Goal: Task Accomplishment & Management: Manage account settings

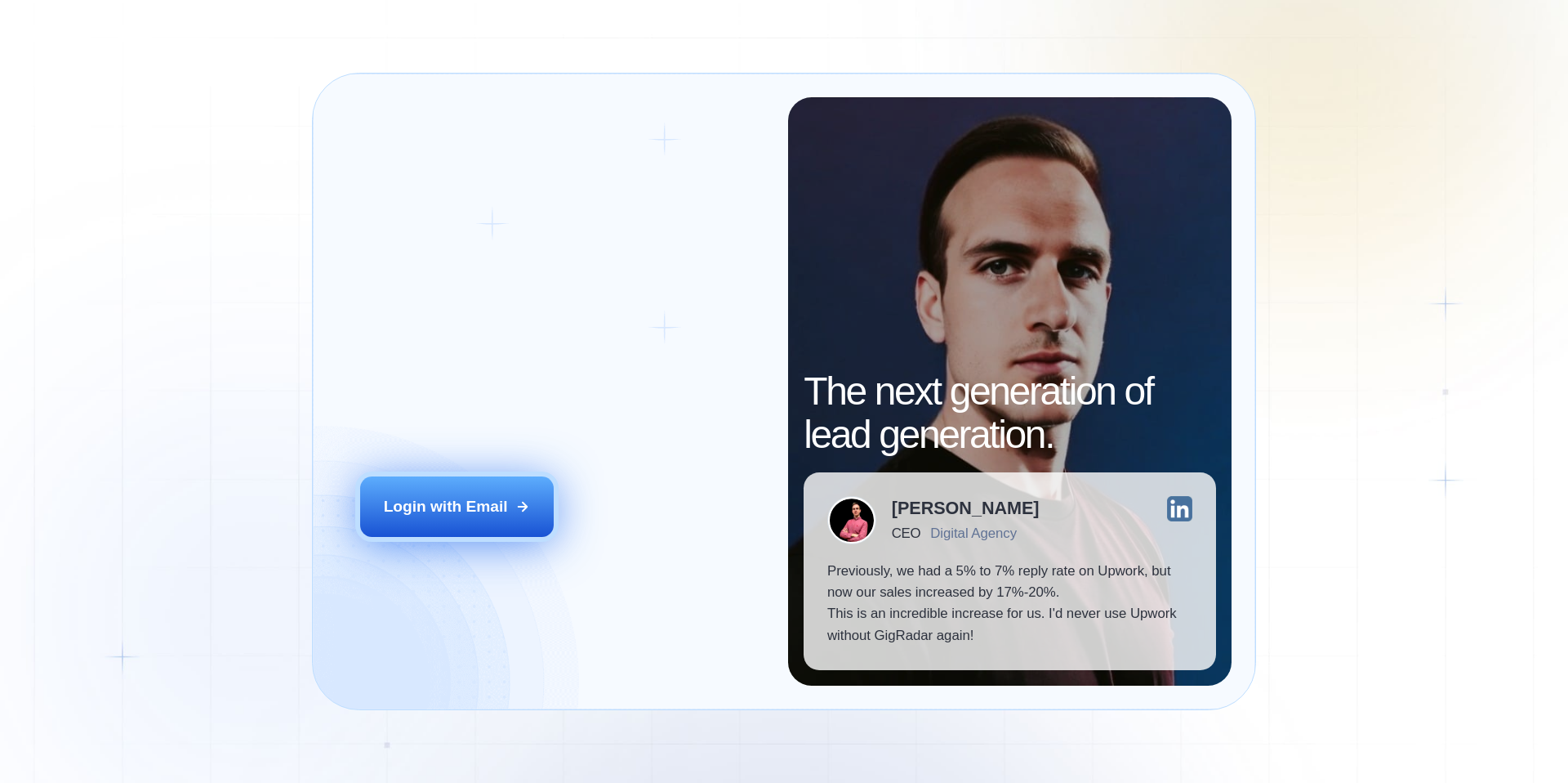
click at [494, 526] on button "Login with Email" at bounding box center [457, 506] width 195 height 61
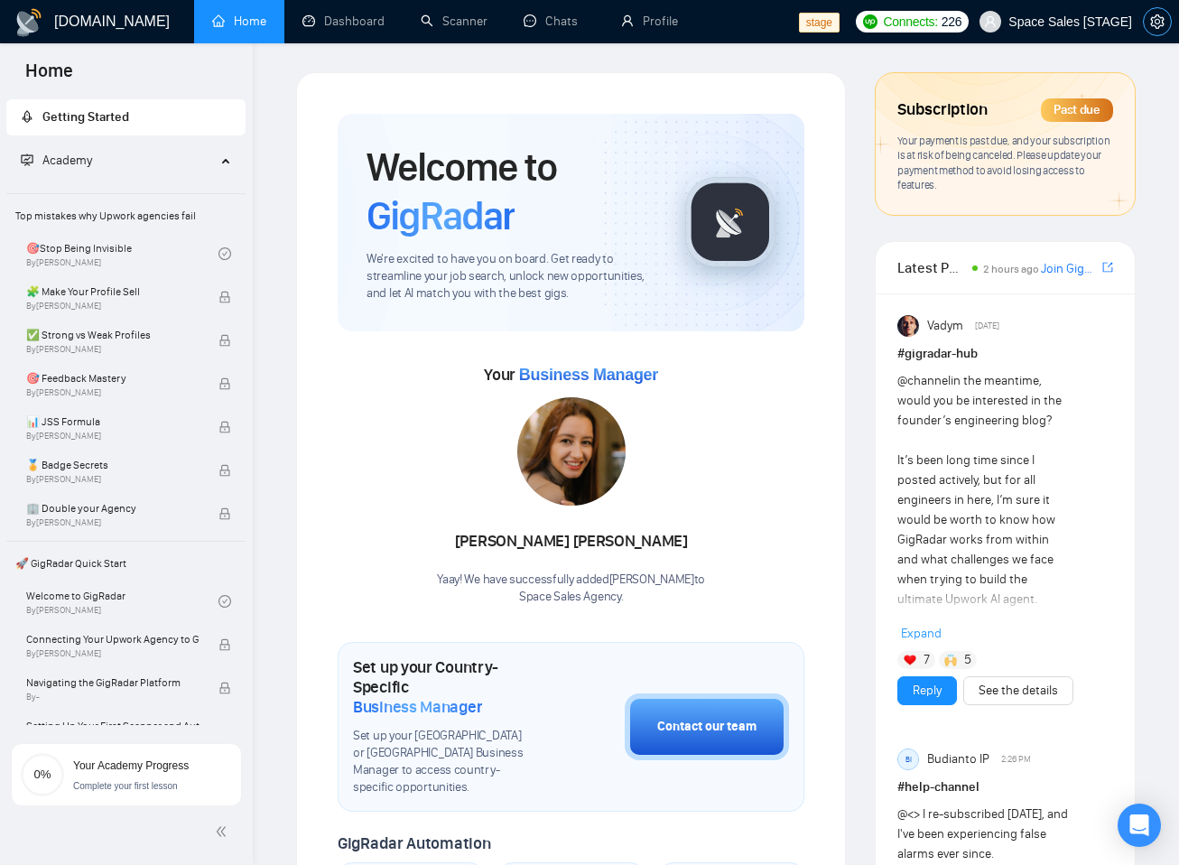
click at [1168, 14] on span "setting" at bounding box center [1157, 21] width 27 height 14
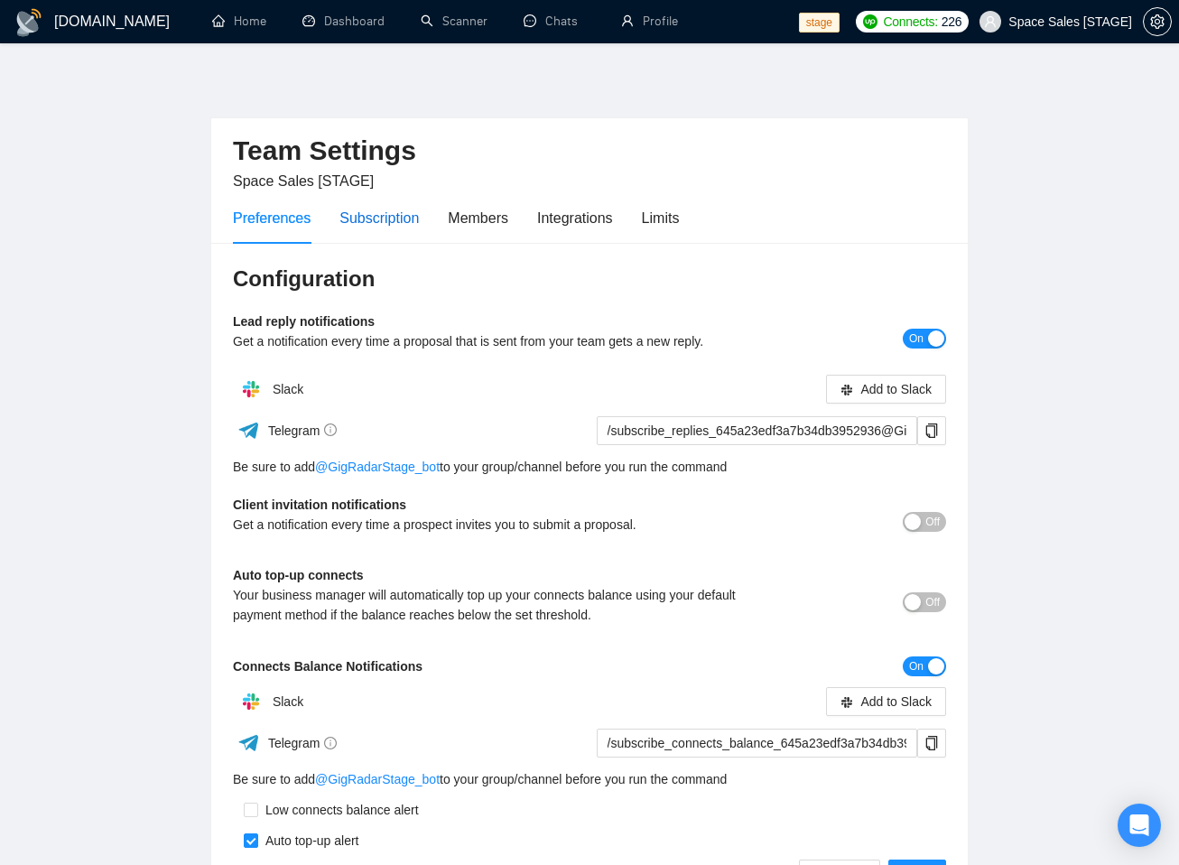
click at [365, 220] on div "Subscription" at bounding box center [378, 218] width 79 height 23
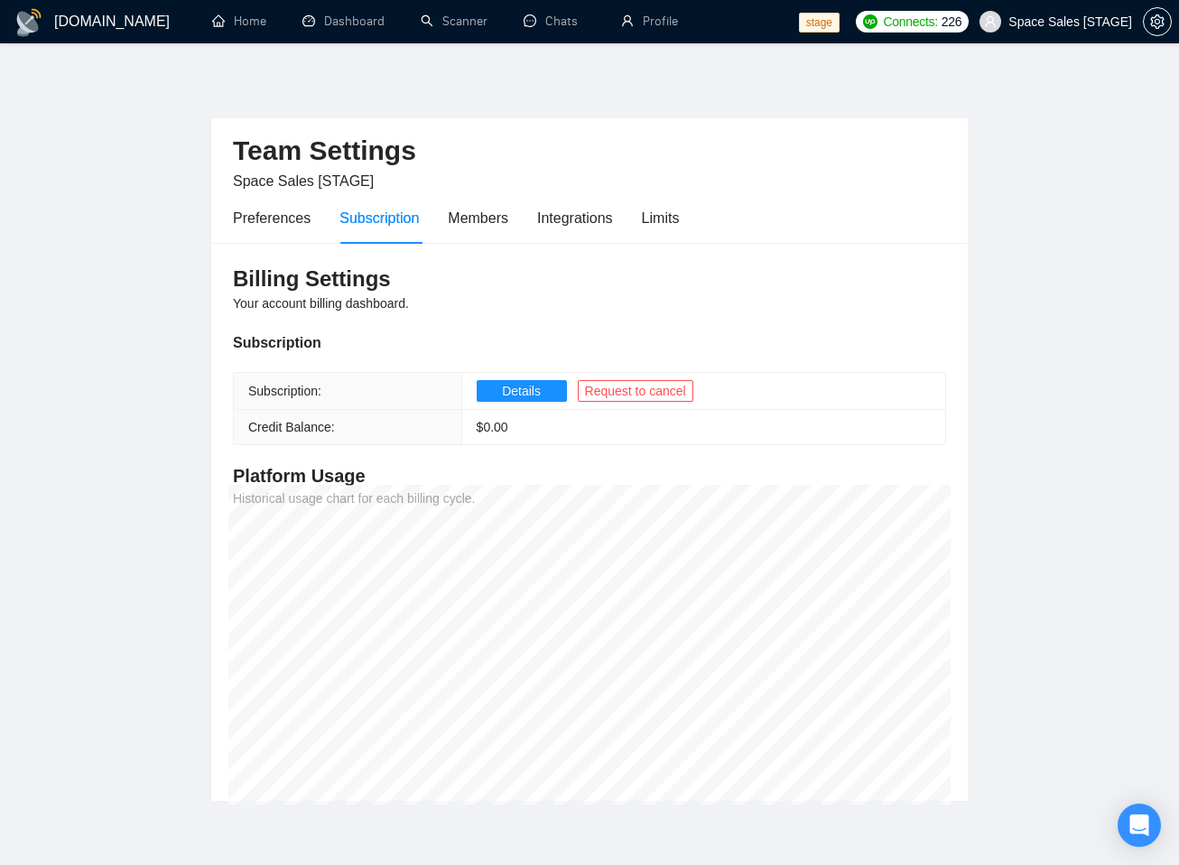
click at [1027, 22] on span "Space Sales [STAGE]" at bounding box center [1070, 22] width 124 height 0
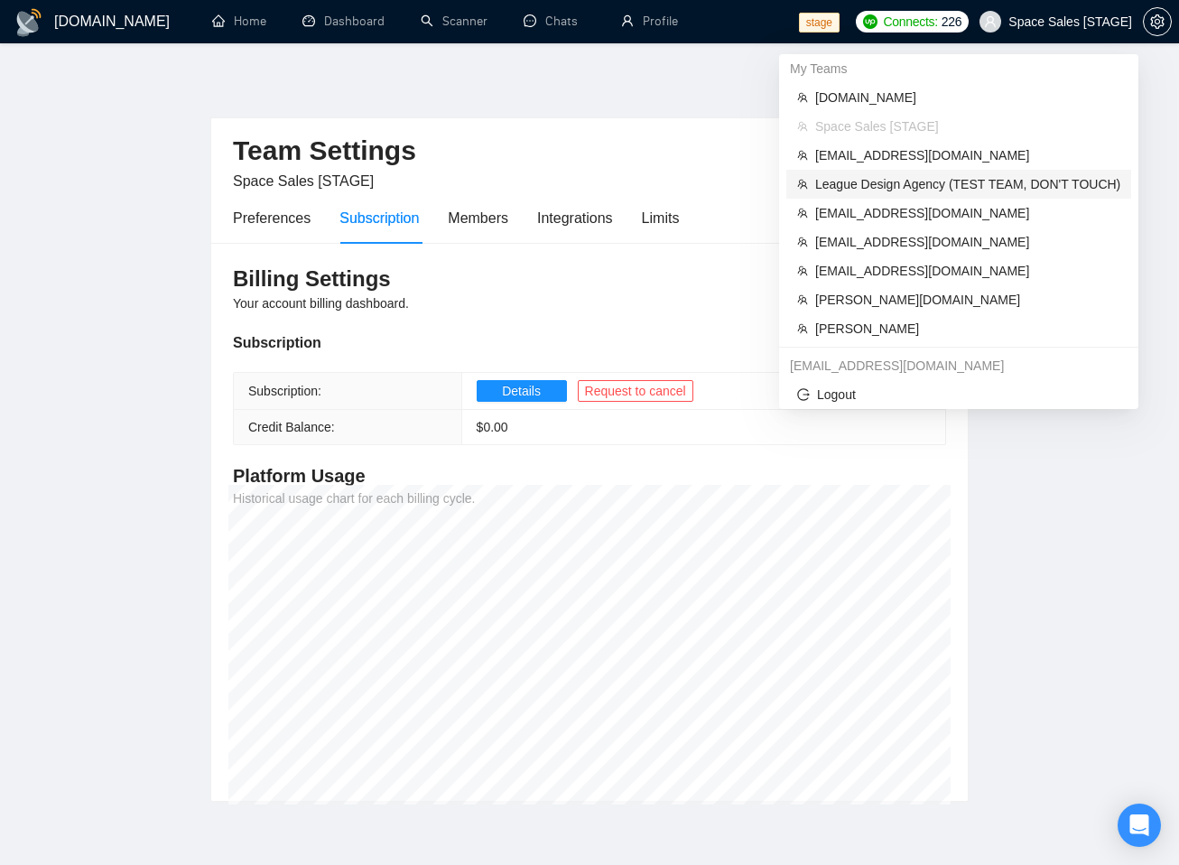
click at [877, 190] on span "League Design Agency (TEST TEAM, DON'T TOUCH)" at bounding box center [967, 184] width 305 height 20
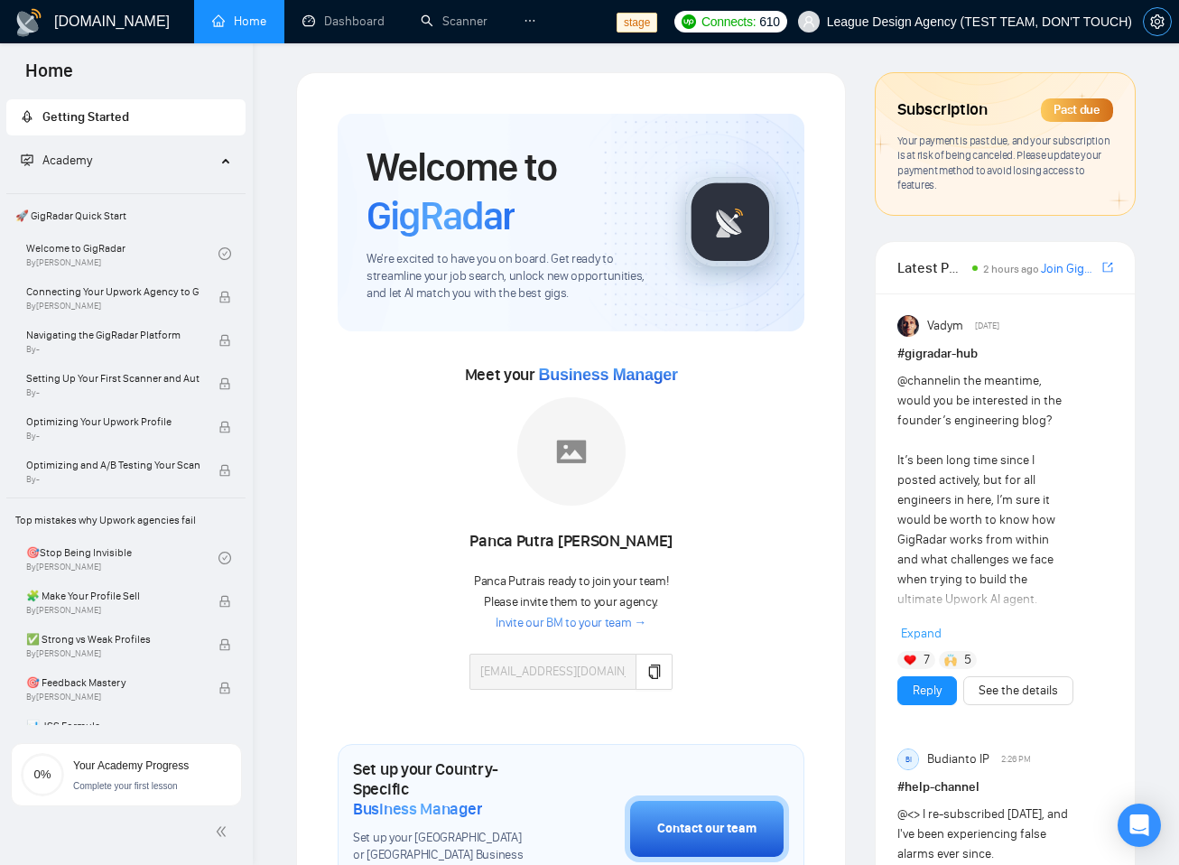
click at [1163, 19] on icon "setting" at bounding box center [1157, 21] width 14 height 14
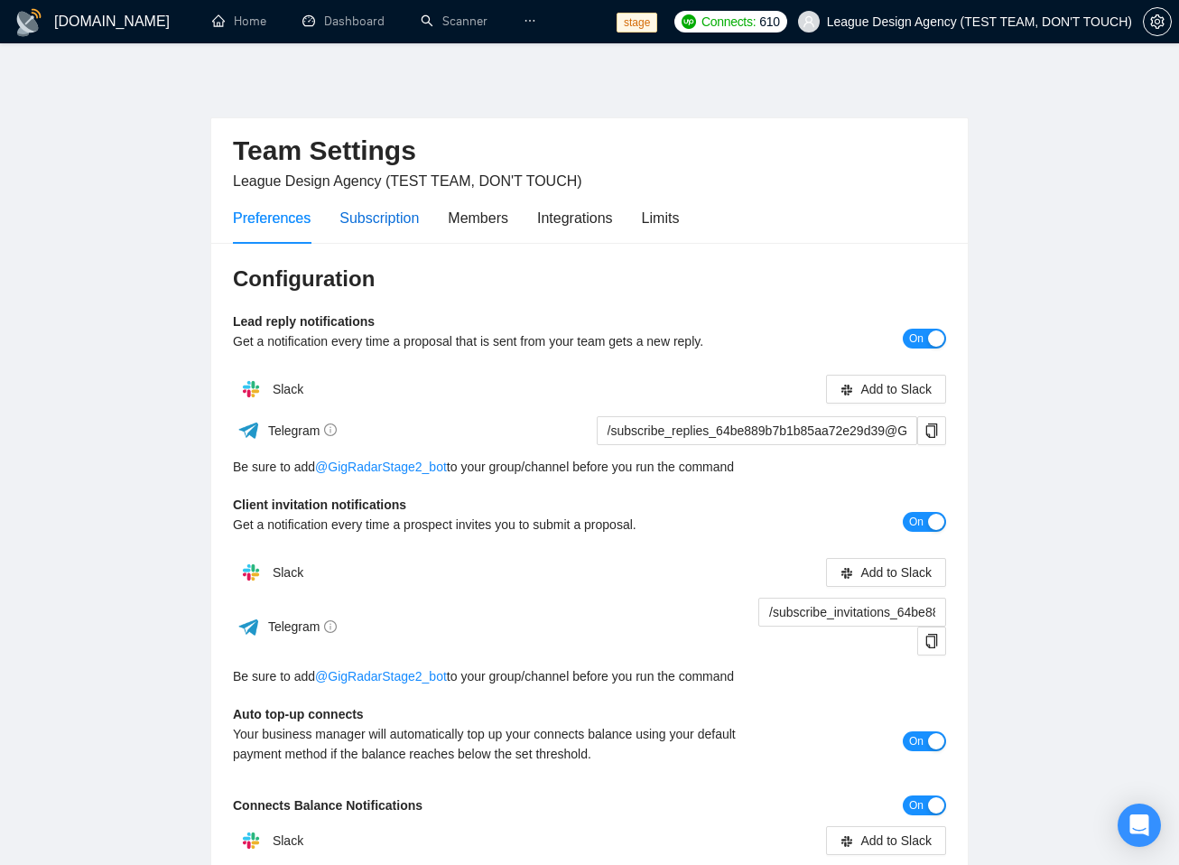
click at [409, 224] on div "Subscription" at bounding box center [378, 218] width 79 height 23
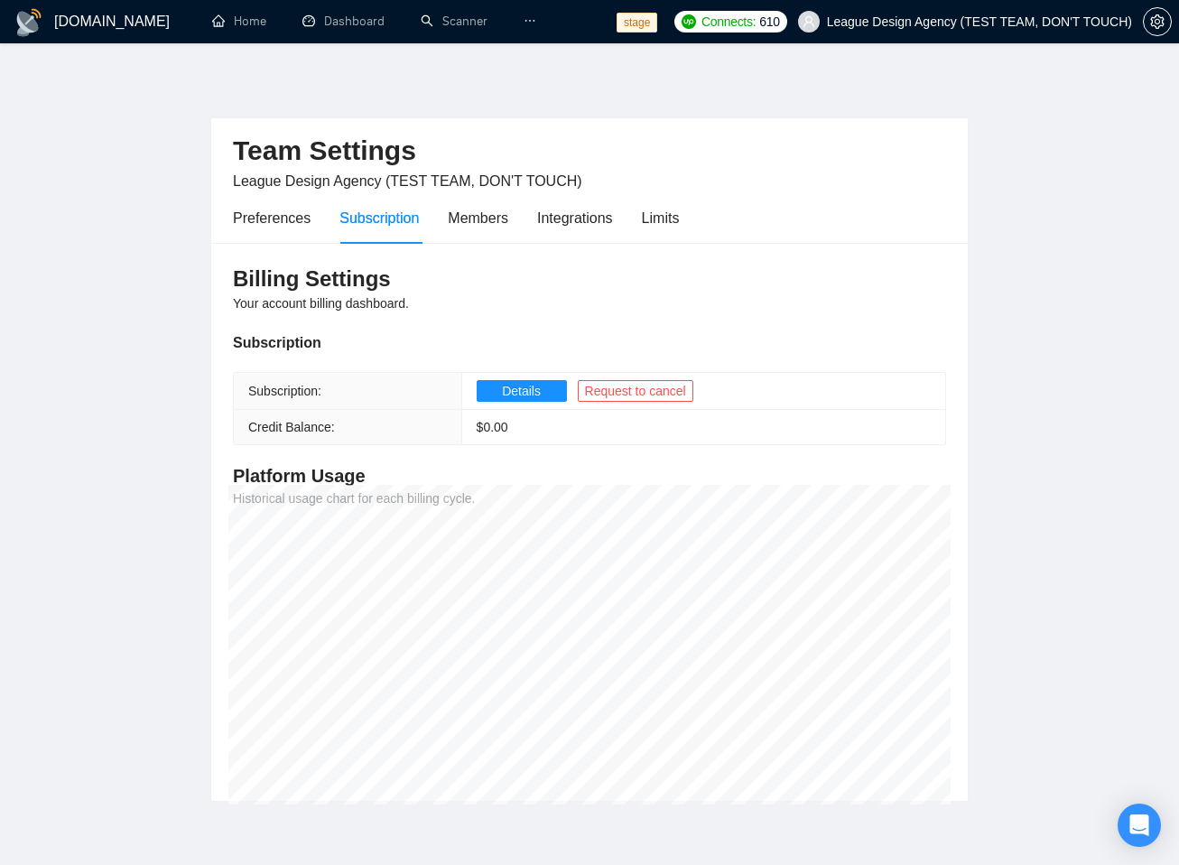
scroll to position [76, 0]
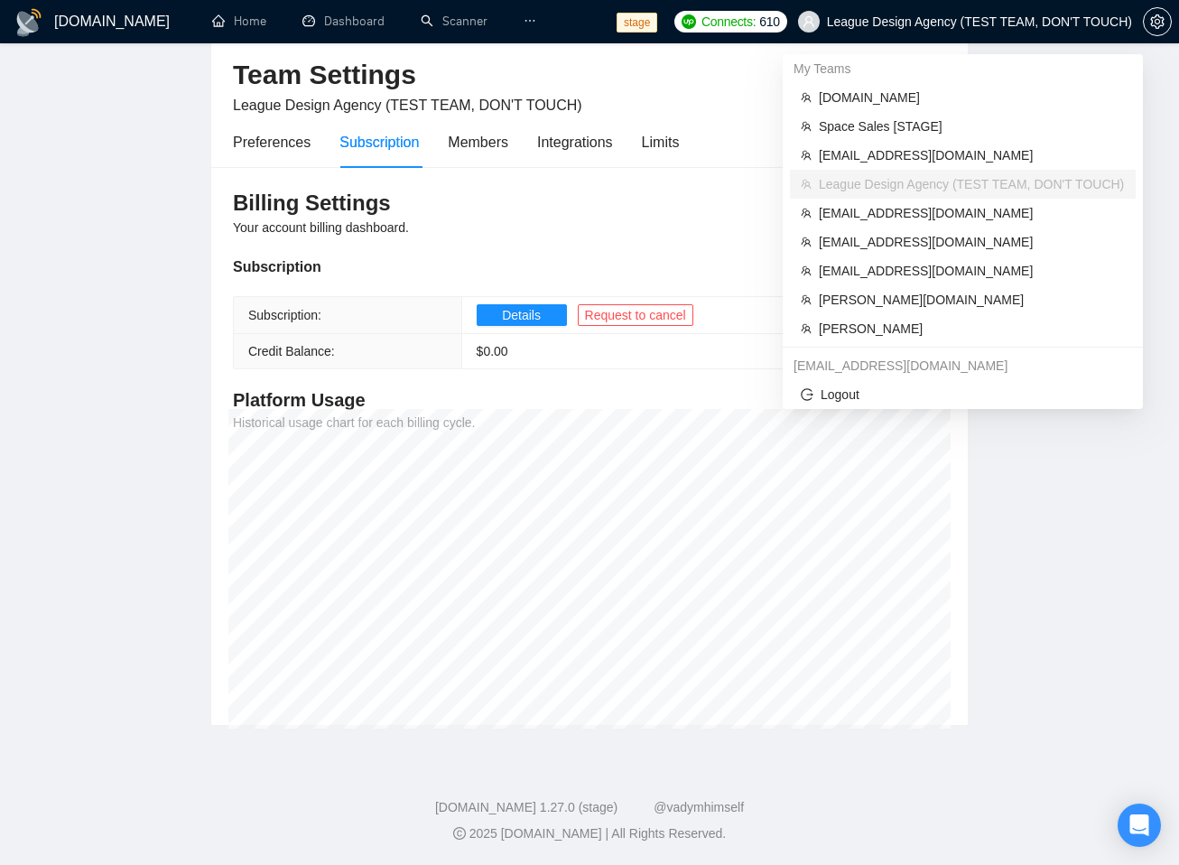
click at [1099, 22] on span "League Design Agency (TEST TEAM, DON'T TOUCH)" at bounding box center [979, 22] width 305 height 0
click at [903, 296] on span "[PERSON_NAME][DOMAIN_NAME]" at bounding box center [972, 300] width 306 height 20
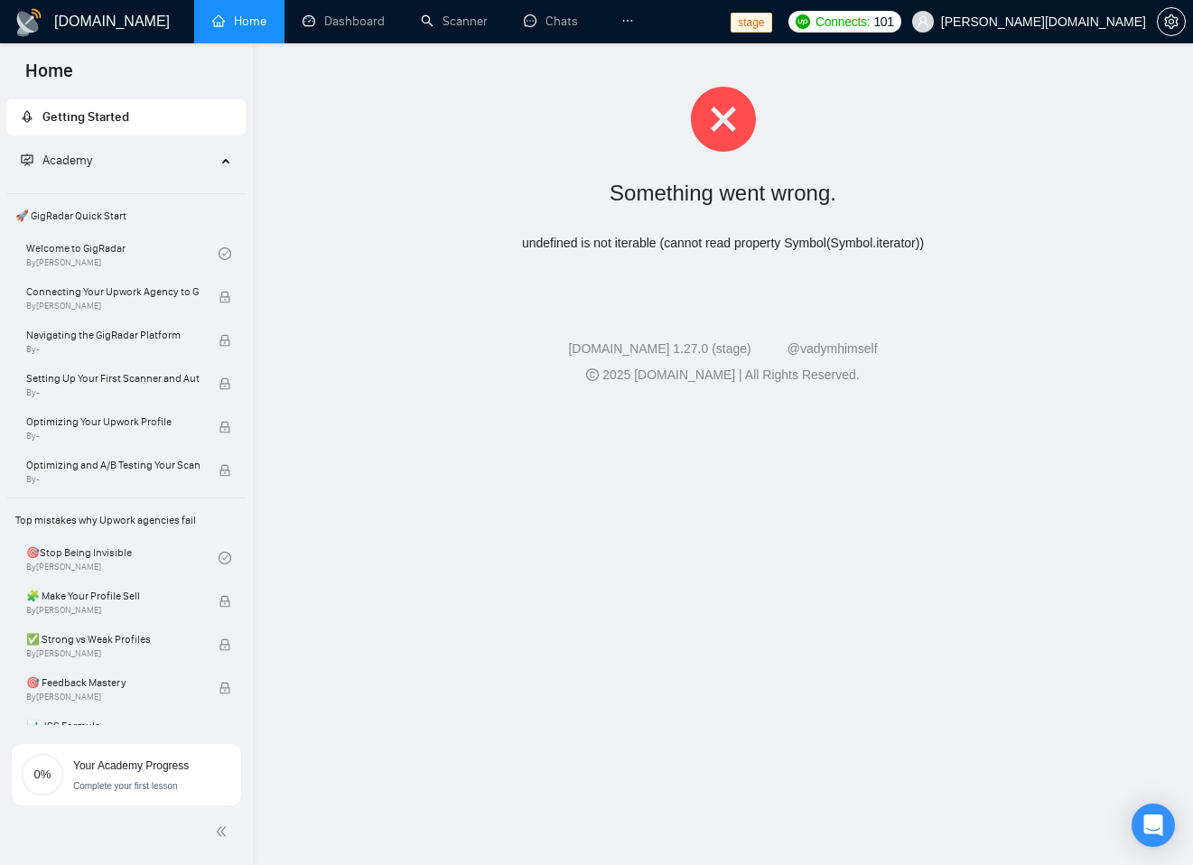
click at [1132, 22] on span "[PERSON_NAME][DOMAIN_NAME]" at bounding box center [1043, 22] width 205 height 0
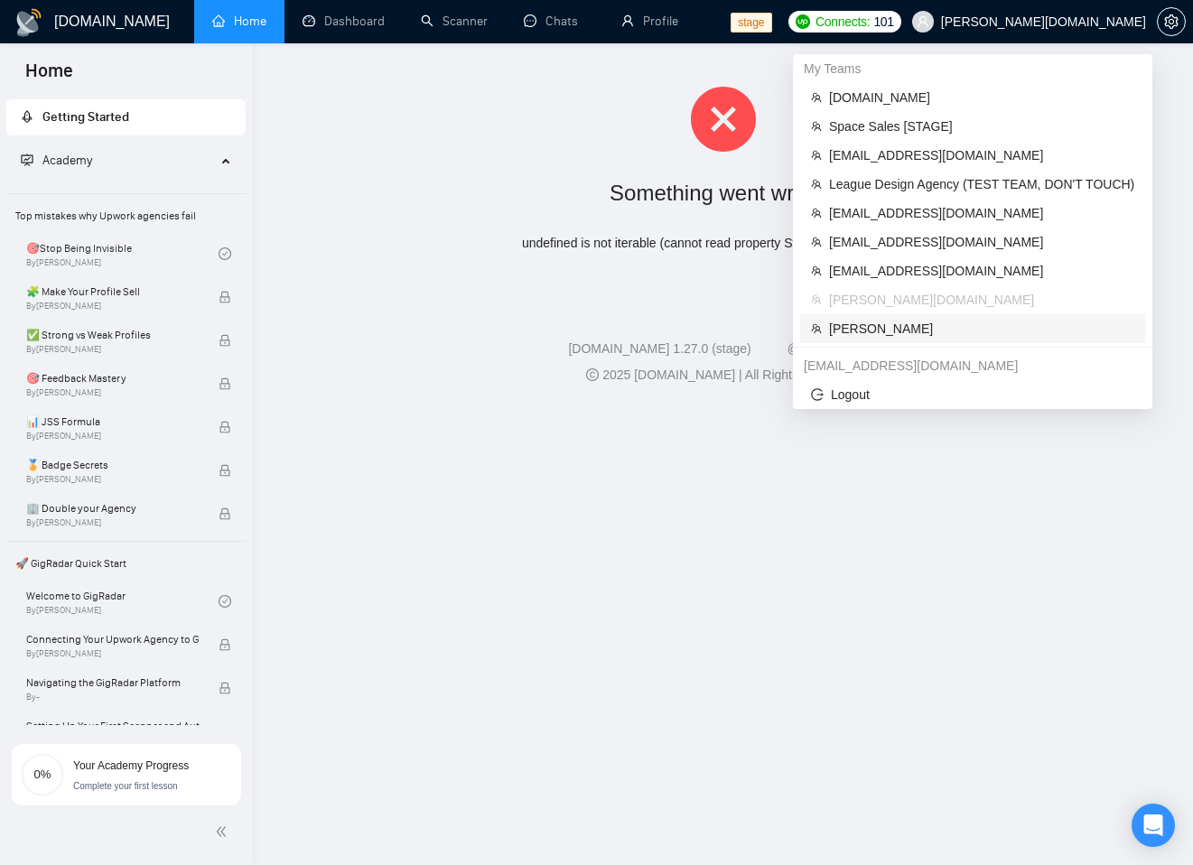
click at [897, 338] on span "[PERSON_NAME]" at bounding box center [981, 329] width 305 height 20
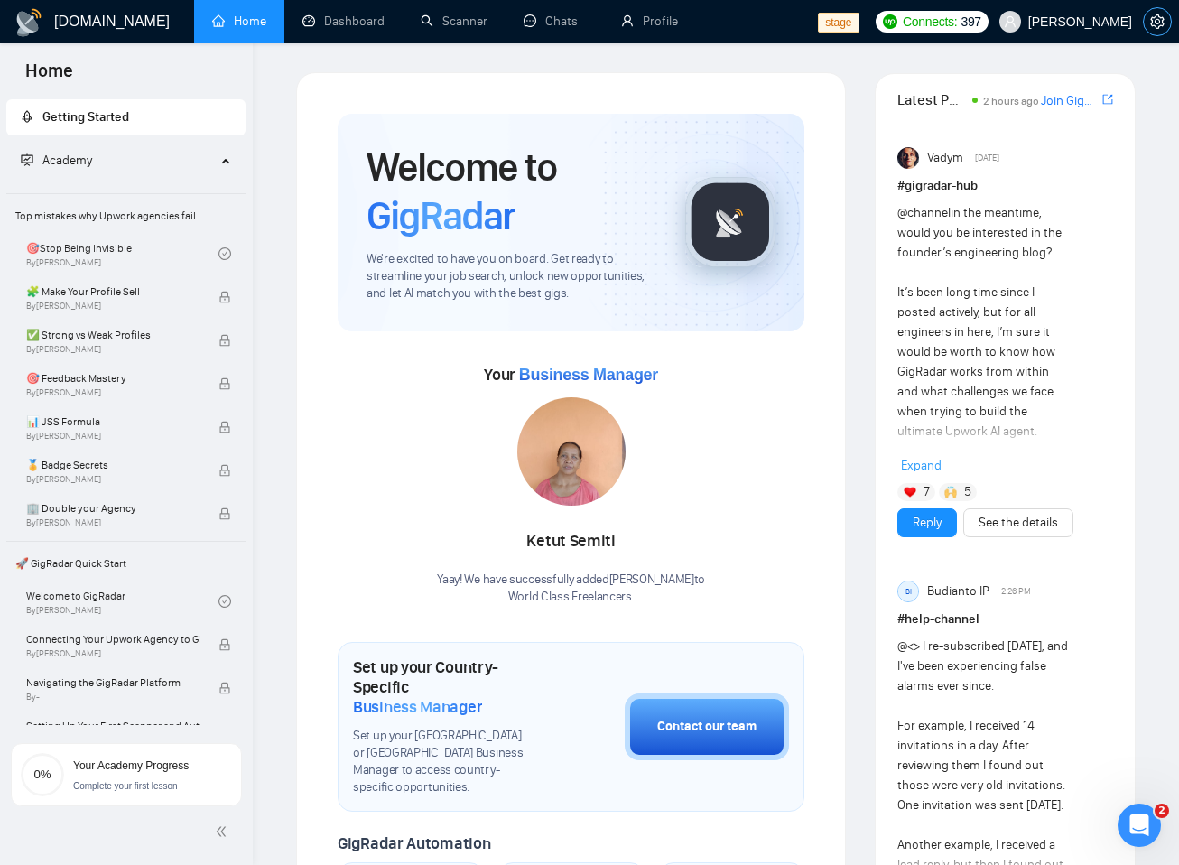
click at [1157, 29] on button "button" at bounding box center [1157, 21] width 29 height 29
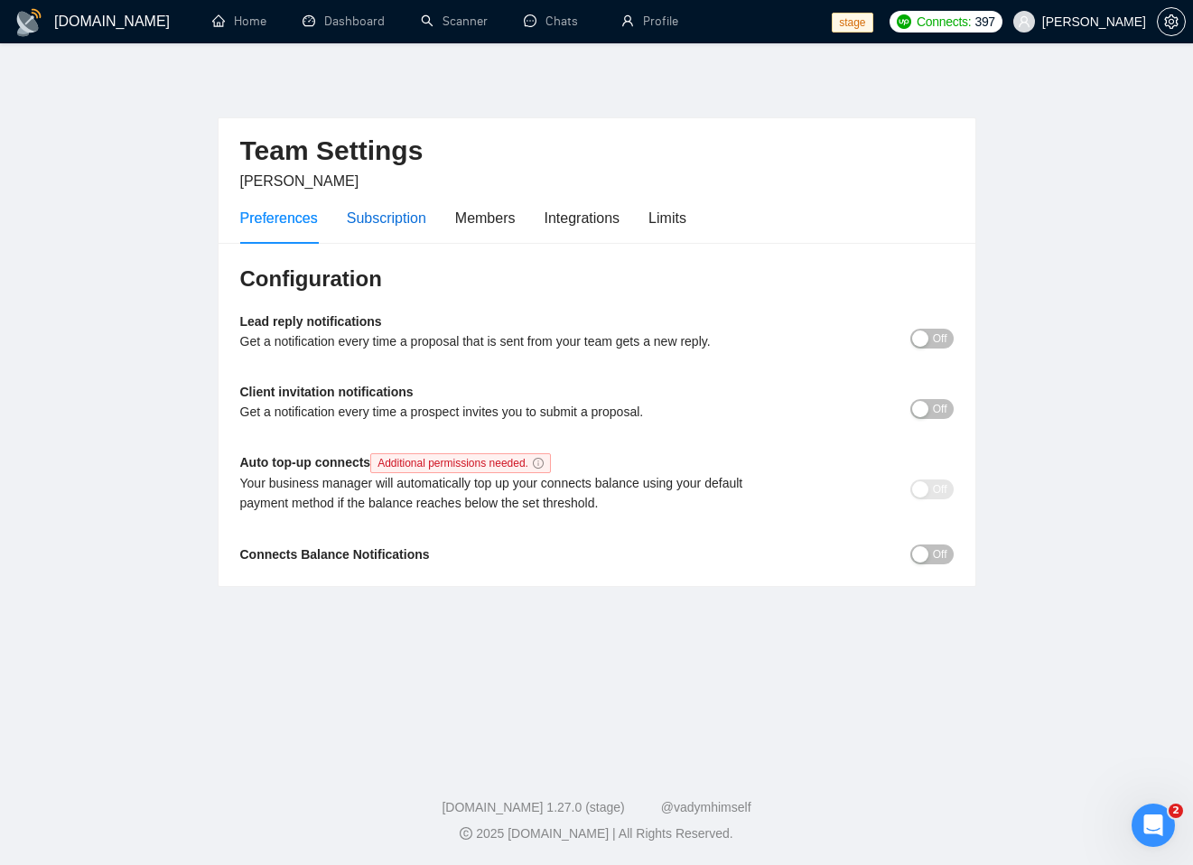
click at [374, 214] on div "Subscription" at bounding box center [386, 218] width 79 height 23
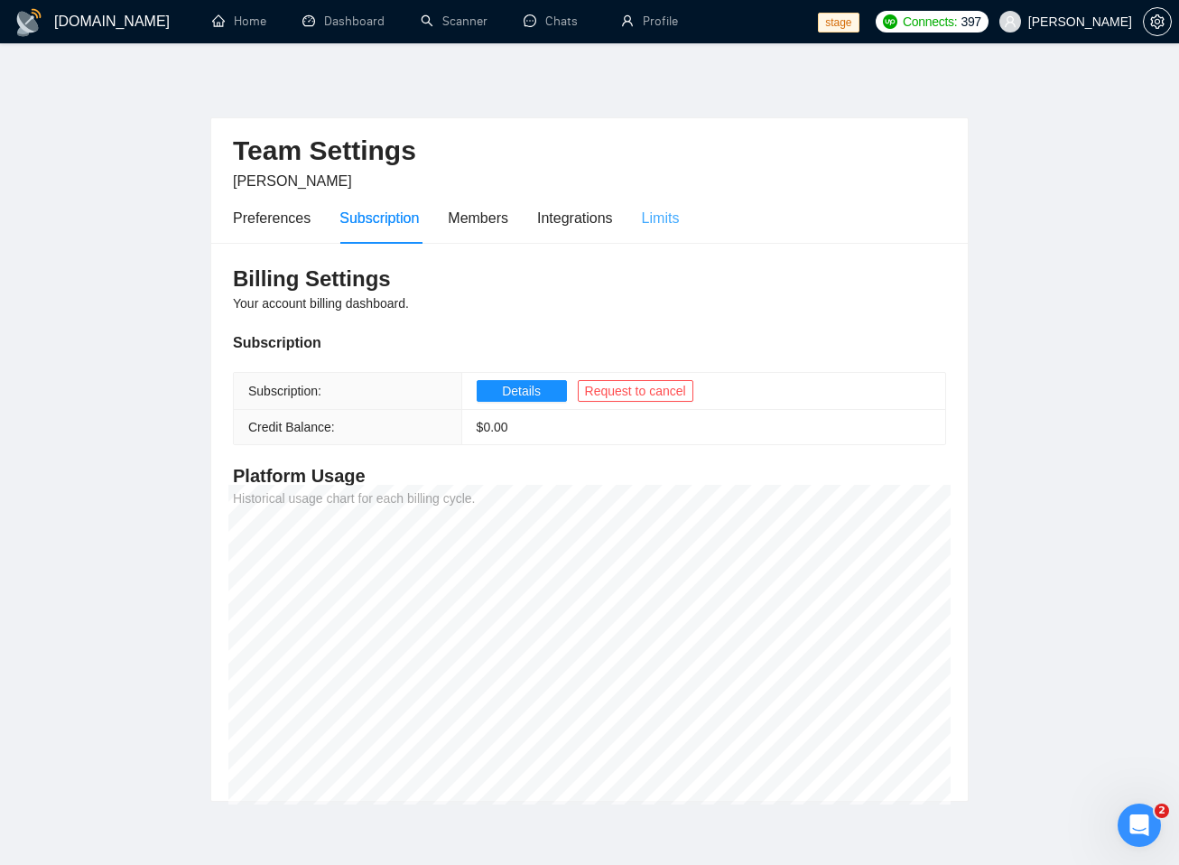
click at [680, 200] on div "Limits" at bounding box center [661, 217] width 38 height 51
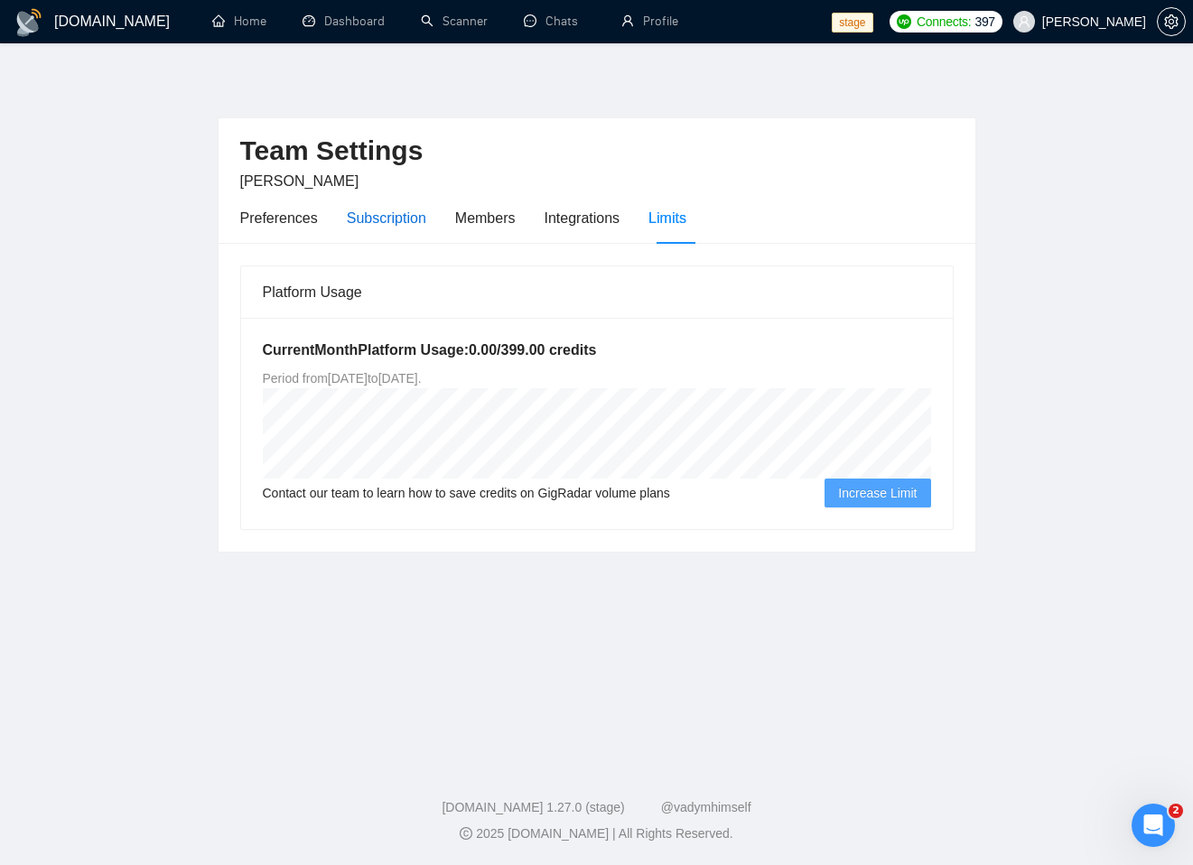
click at [392, 227] on div "Subscription" at bounding box center [386, 218] width 79 height 23
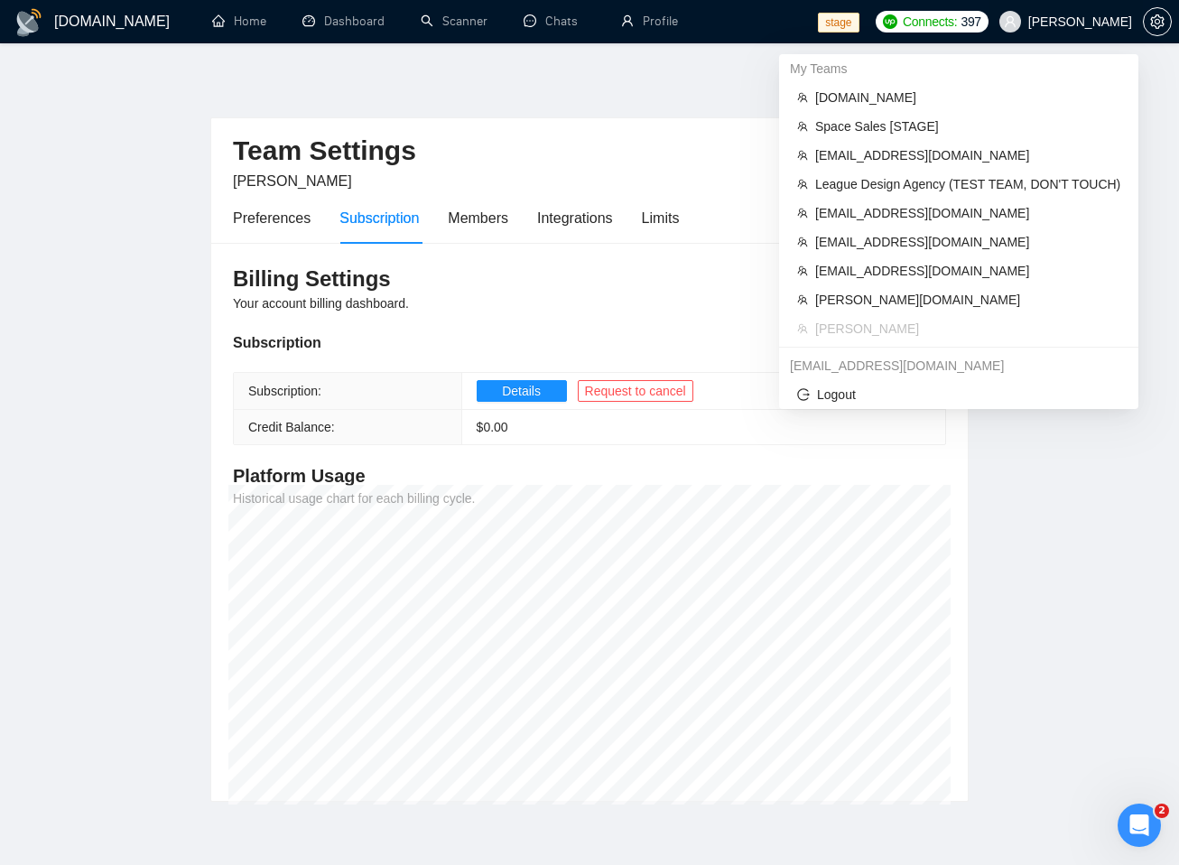
click at [1090, 22] on span "[PERSON_NAME]" at bounding box center [1080, 22] width 104 height 0
click at [881, 238] on span "[EMAIL_ADDRESS][DOMAIN_NAME]" at bounding box center [967, 242] width 305 height 20
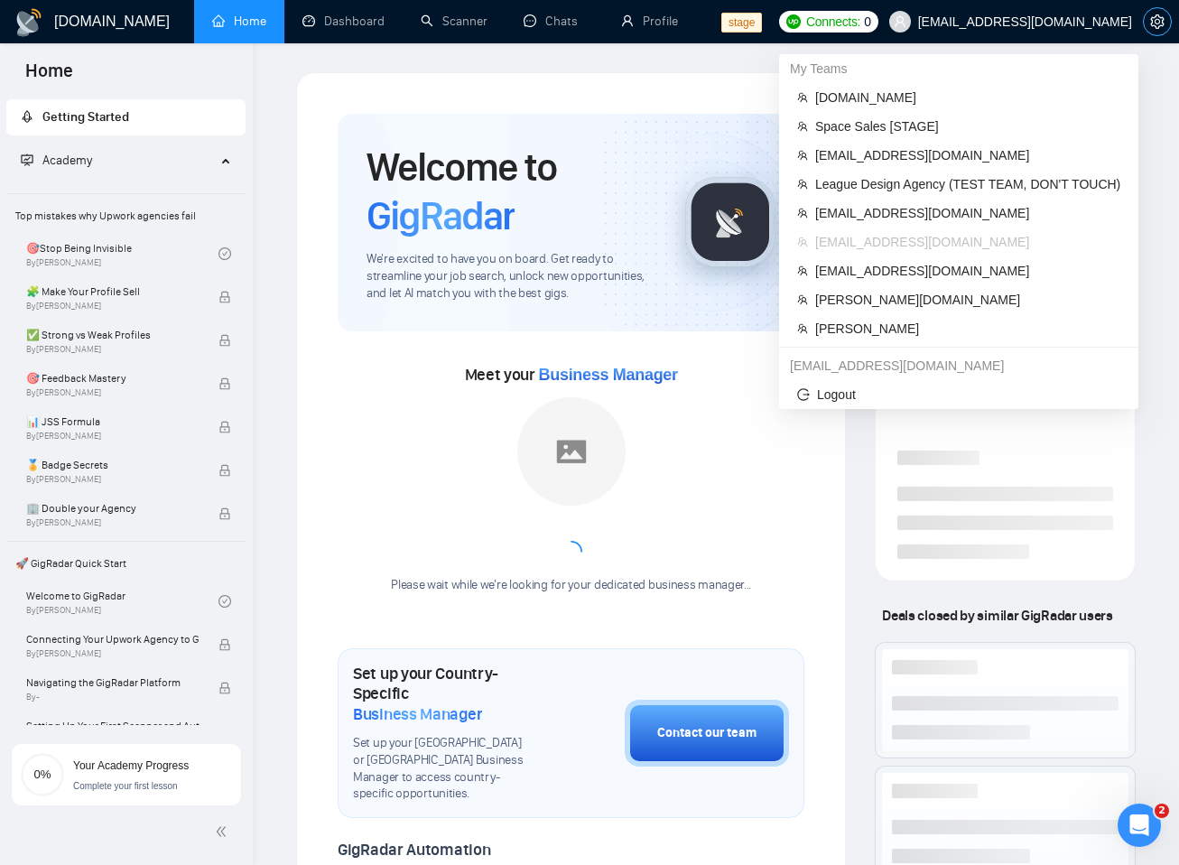
click at [1159, 21] on icon "setting" at bounding box center [1157, 21] width 14 height 14
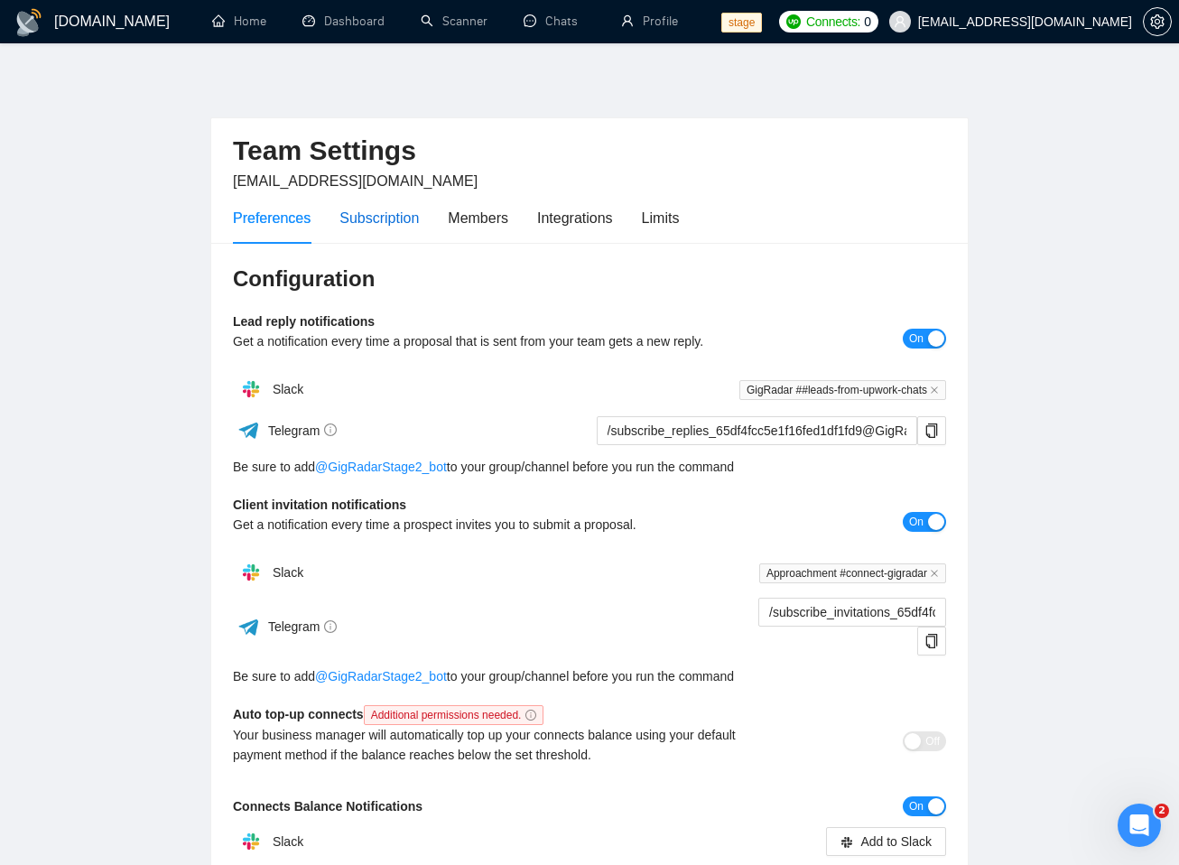
click at [386, 218] on div "Subscription" at bounding box center [378, 218] width 79 height 23
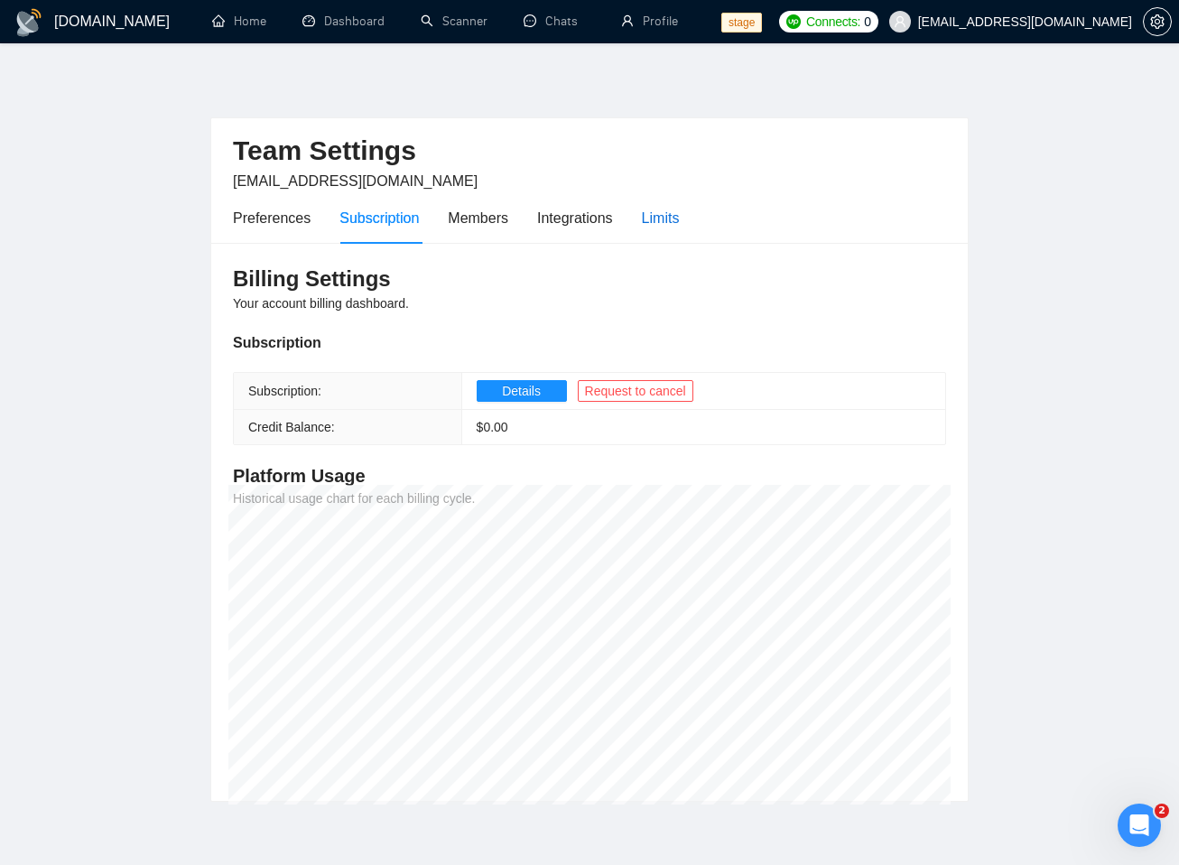
click at [661, 218] on div "Limits" at bounding box center [661, 218] width 38 height 23
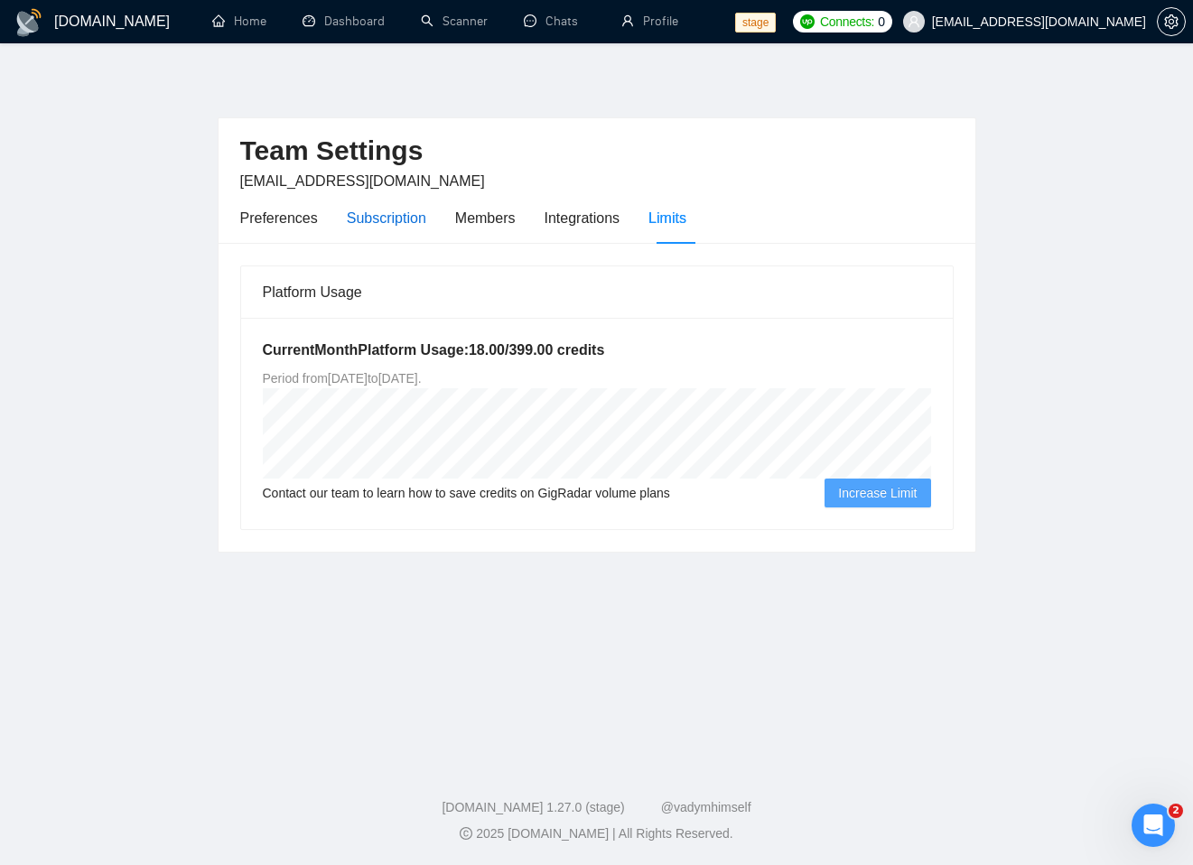
click at [373, 220] on div "Subscription" at bounding box center [386, 218] width 79 height 23
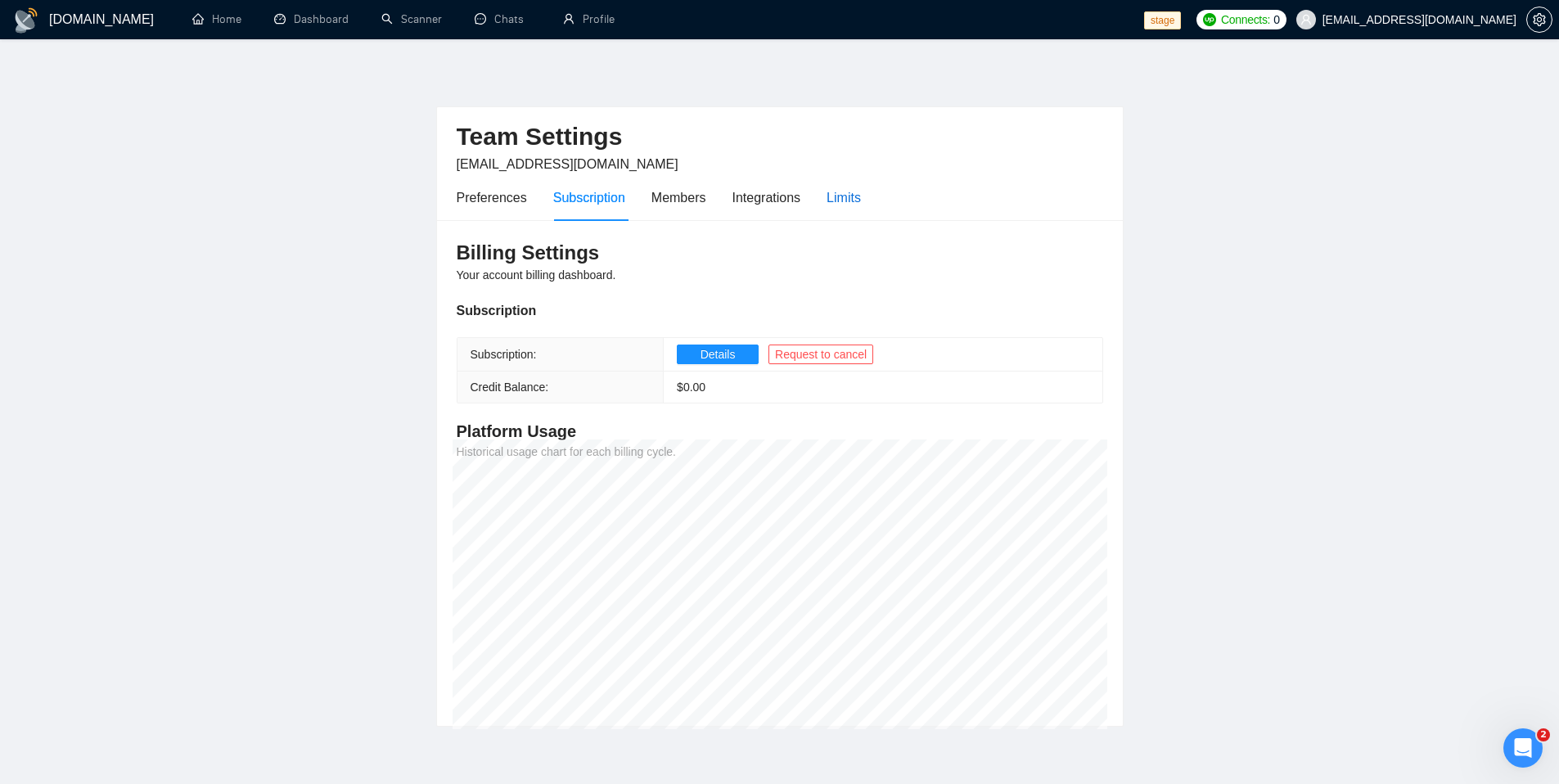
click at [852, 196] on div "Limits" at bounding box center [844, 198] width 34 height 21
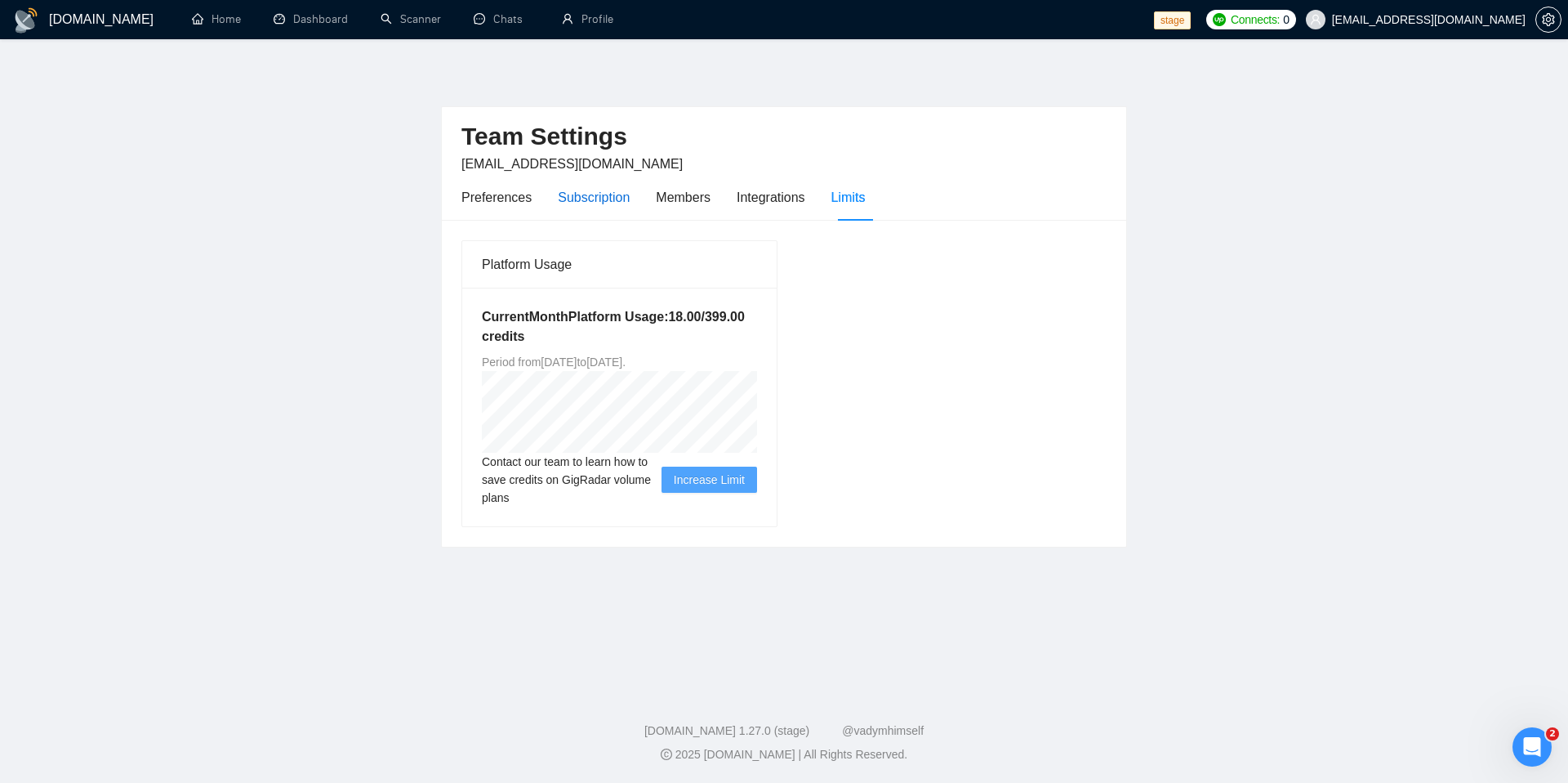
click at [605, 198] on div "Subscription" at bounding box center [594, 197] width 71 height 21
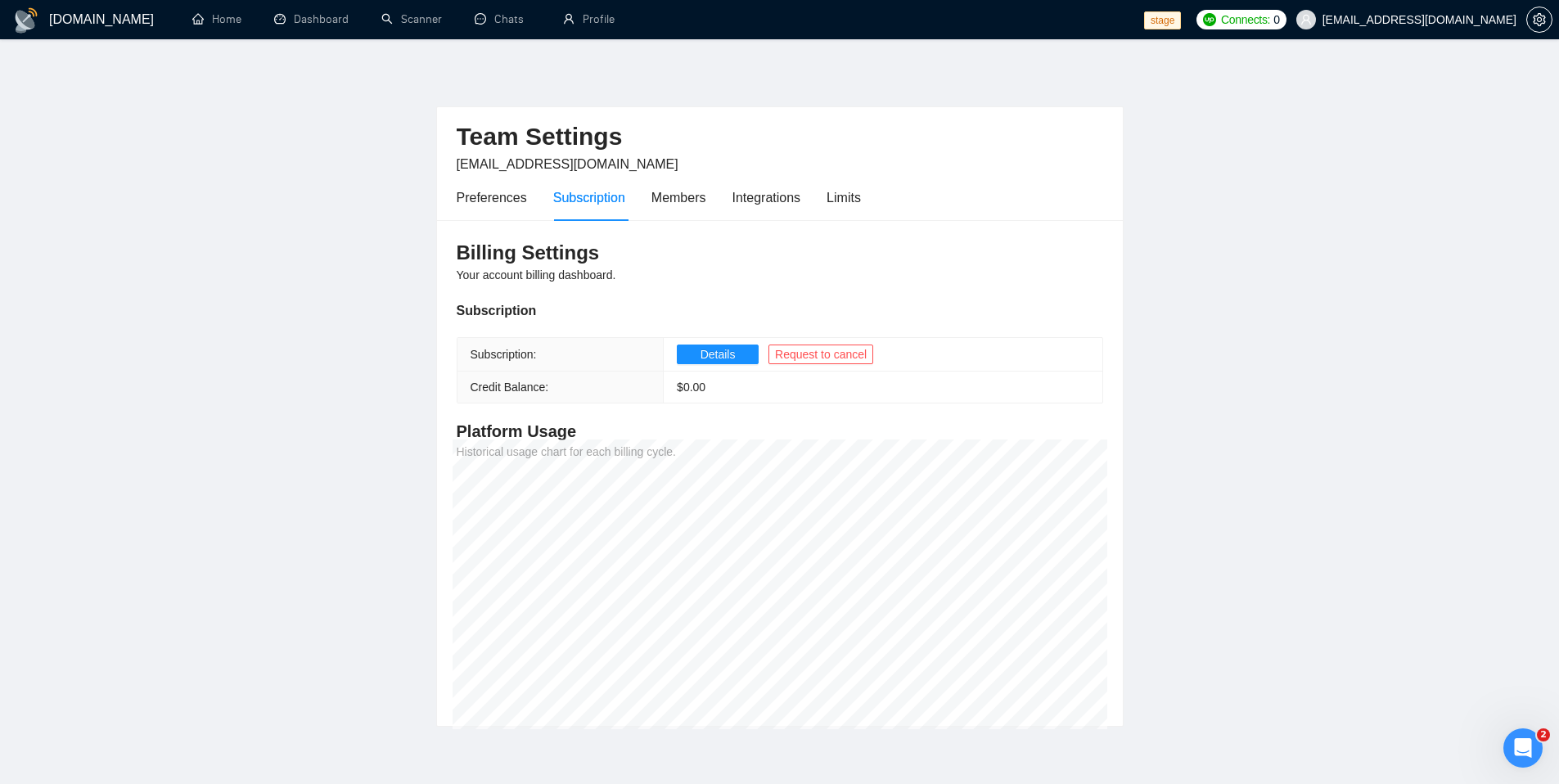
click at [1068, 386] on main "Team Settings workwiseupworkgency@gmail.com Preferences Subscription Members In…" at bounding box center [780, 395] width 1506 height 661
click at [209, 24] on link "Home" at bounding box center [217, 19] width 49 height 14
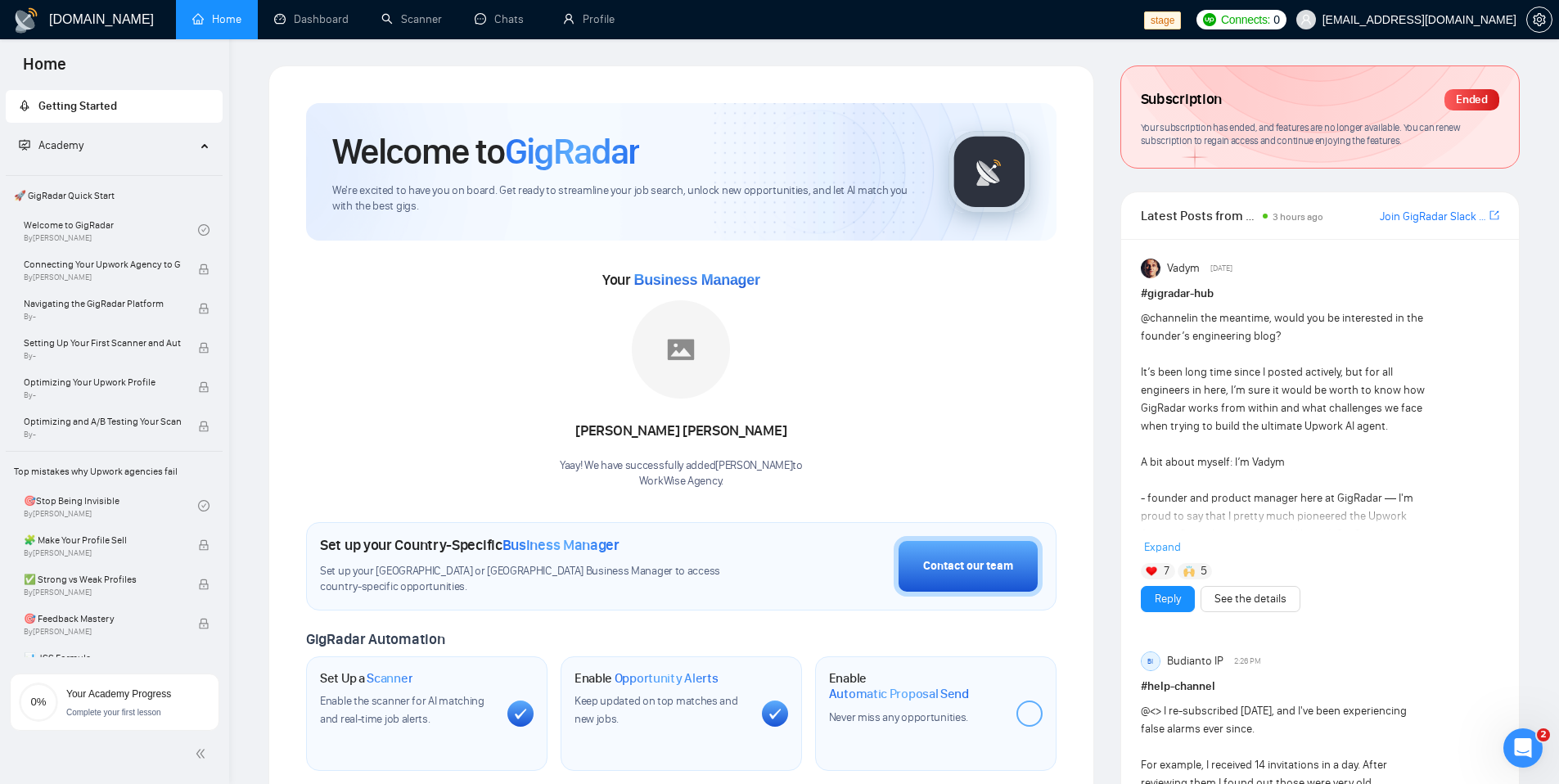
click at [1168, 140] on span "Your subscription has ended, and features are no longer available. You can rene…" at bounding box center [1300, 134] width 320 height 26
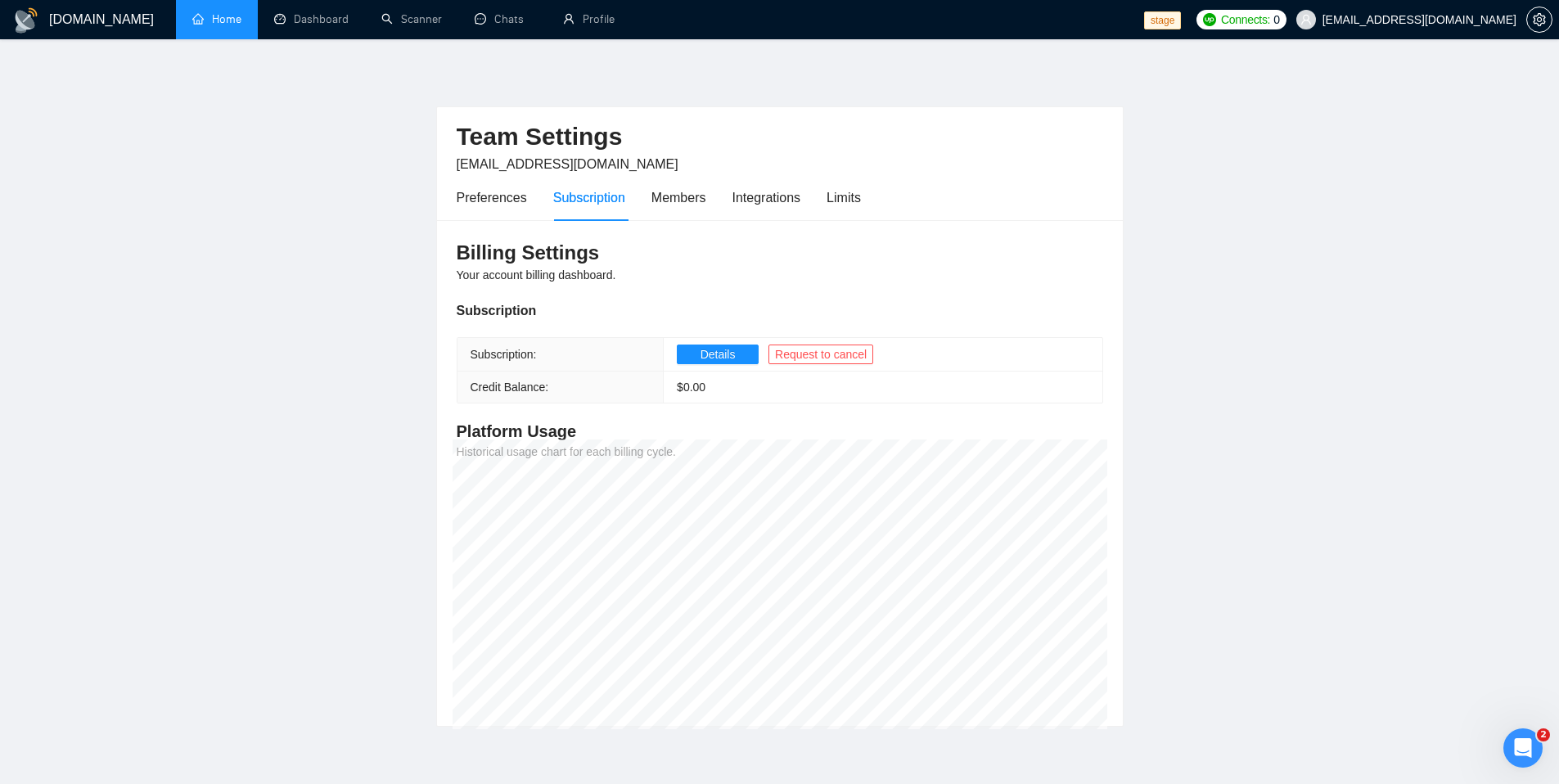
click at [206, 16] on link "Home" at bounding box center [217, 19] width 49 height 14
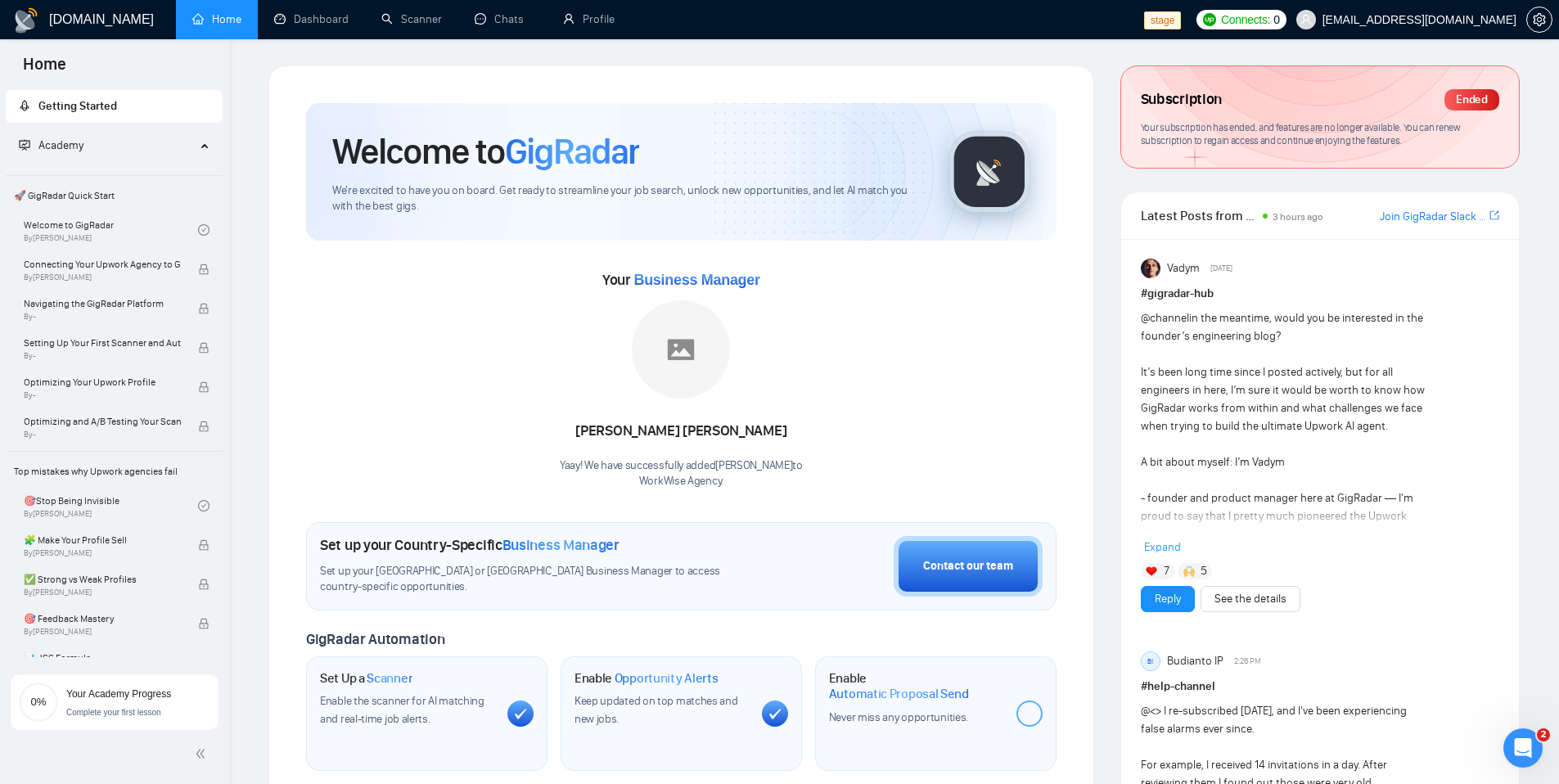
click at [1229, 113] on div "Subscription Ended Your subscription has ended, and features are no longer avai…" at bounding box center [1320, 117] width 398 height 102
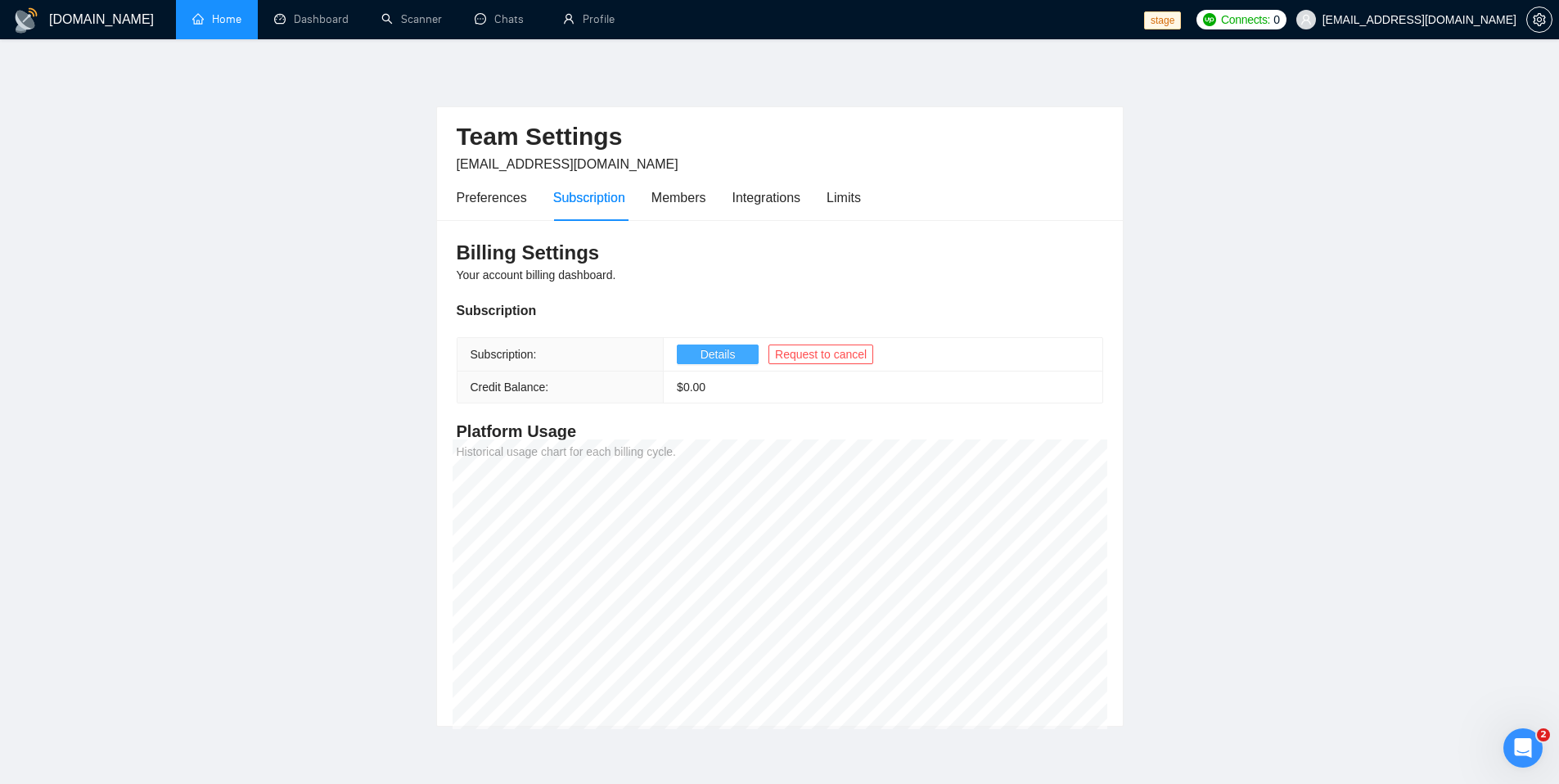
click at [710, 354] on span "Details" at bounding box center [718, 354] width 35 height 18
click at [1414, 20] on span "[EMAIL_ADDRESS][DOMAIN_NAME]" at bounding box center [1419, 20] width 194 height 0
click at [908, 83] on div "Team Settings [EMAIL_ADDRESS][DOMAIN_NAME] Preferences Subscription Members Int…" at bounding box center [780, 395] width 687 height 661
click at [305, 23] on link "Dashboard" at bounding box center [311, 19] width 74 height 14
